Goal: Find specific page/section: Find specific page/section

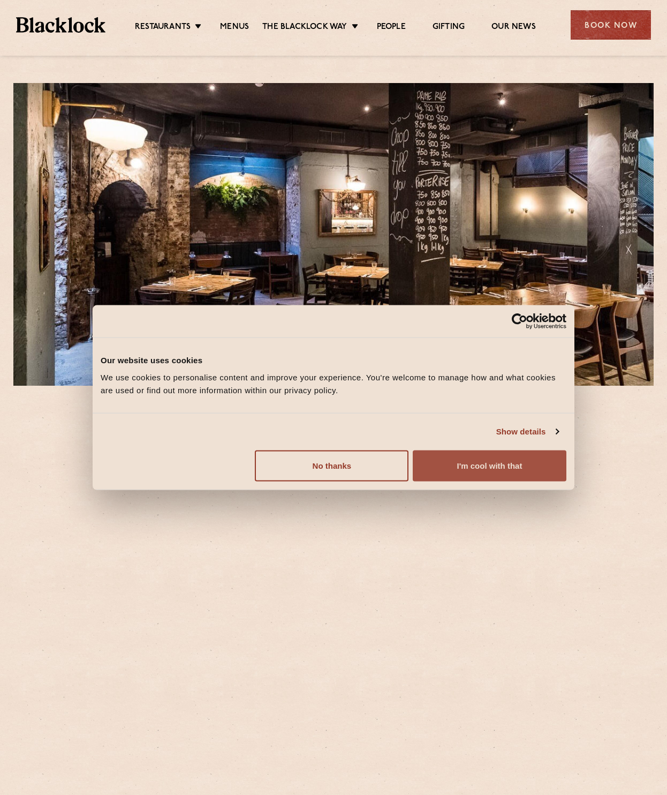
click at [468, 459] on button "I'm cool with that" at bounding box center [490, 465] width 154 height 31
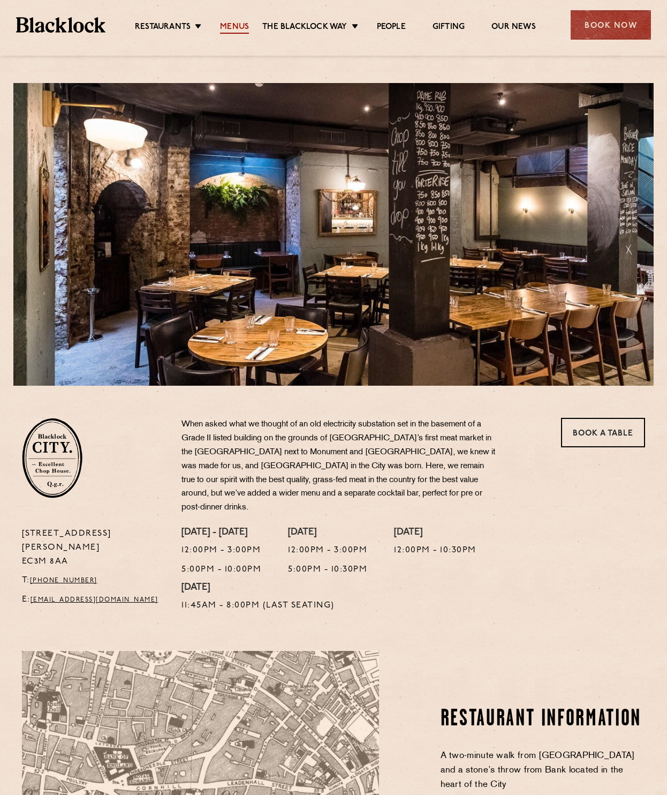
click at [239, 33] on link "Menus" at bounding box center [234, 28] width 29 height 12
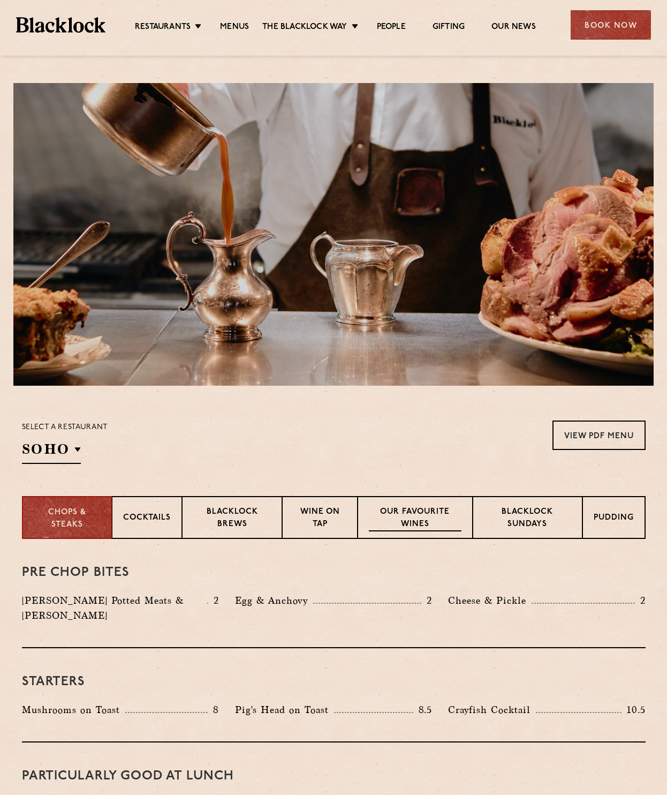
click at [418, 517] on p "Our favourite wines" at bounding box center [415, 518] width 93 height 25
